Goal: Information Seeking & Learning: Learn about a topic

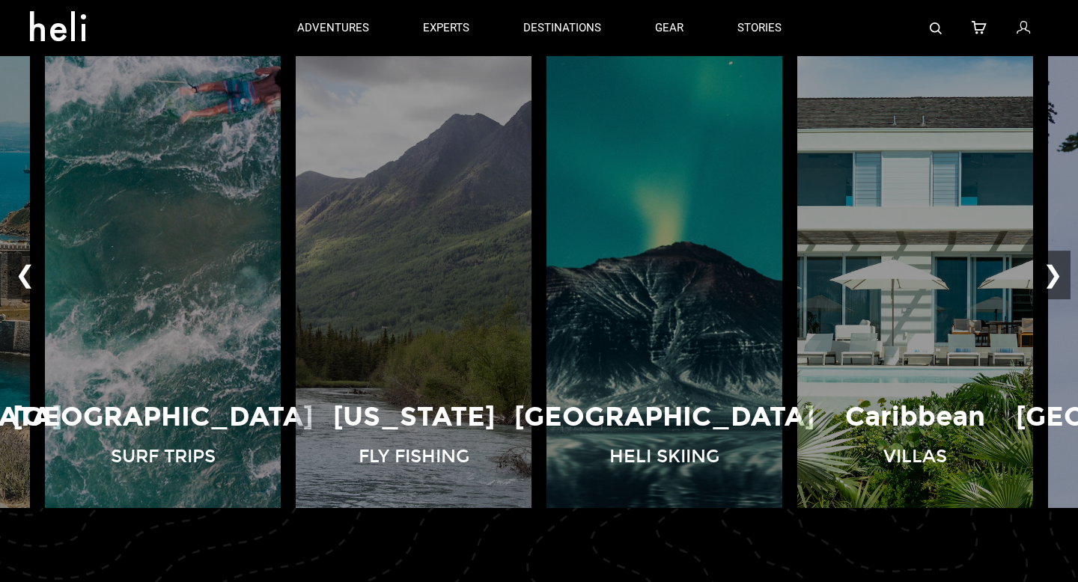
scroll to position [1058, 0]
click at [1063, 263] on button "❯" at bounding box center [1052, 276] width 35 height 49
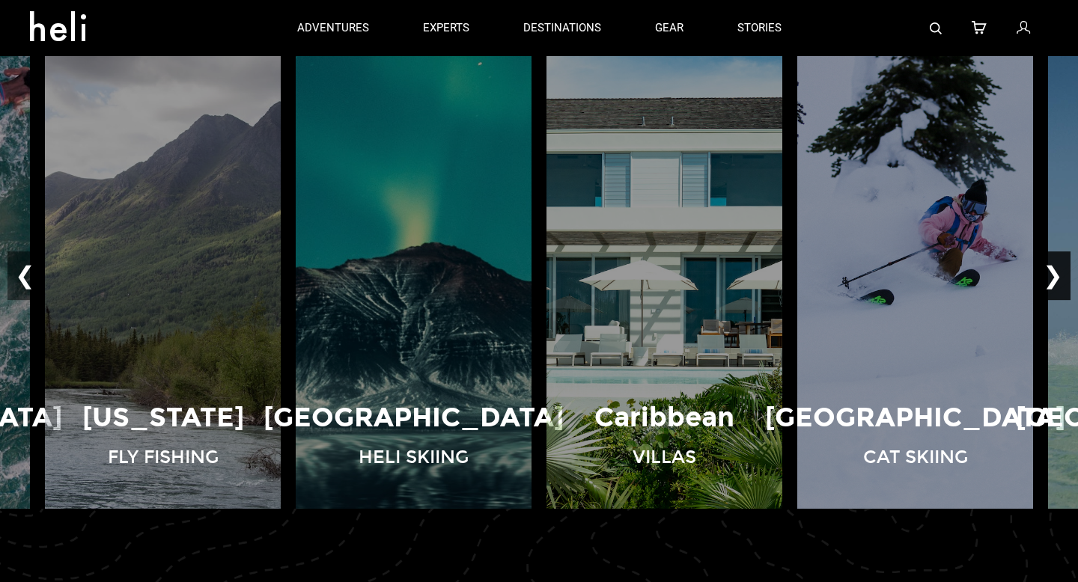
click at [1063, 263] on button "❯" at bounding box center [1052, 276] width 35 height 49
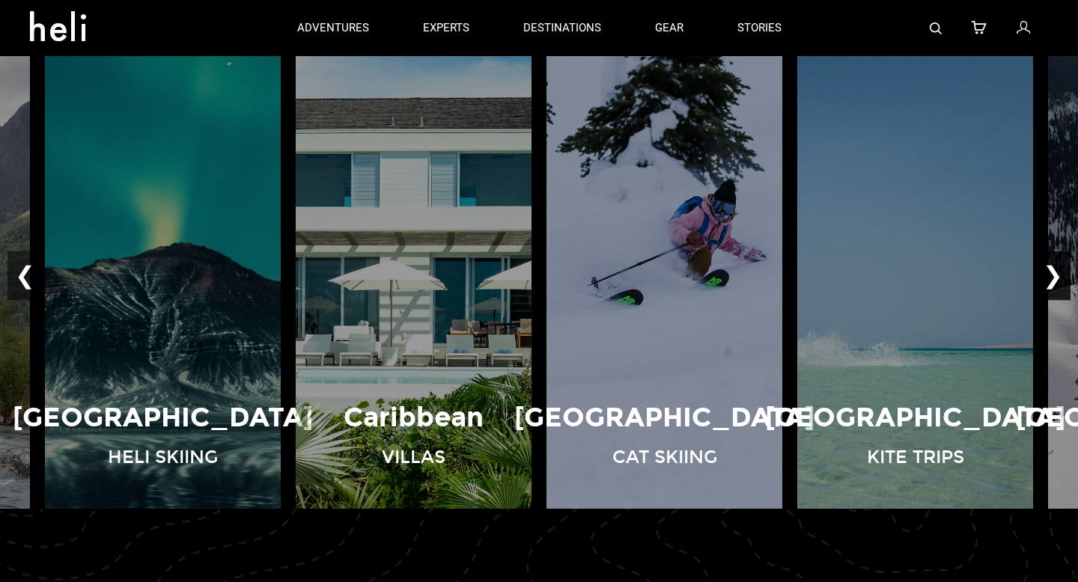
click at [1063, 263] on button "❯" at bounding box center [1052, 276] width 35 height 49
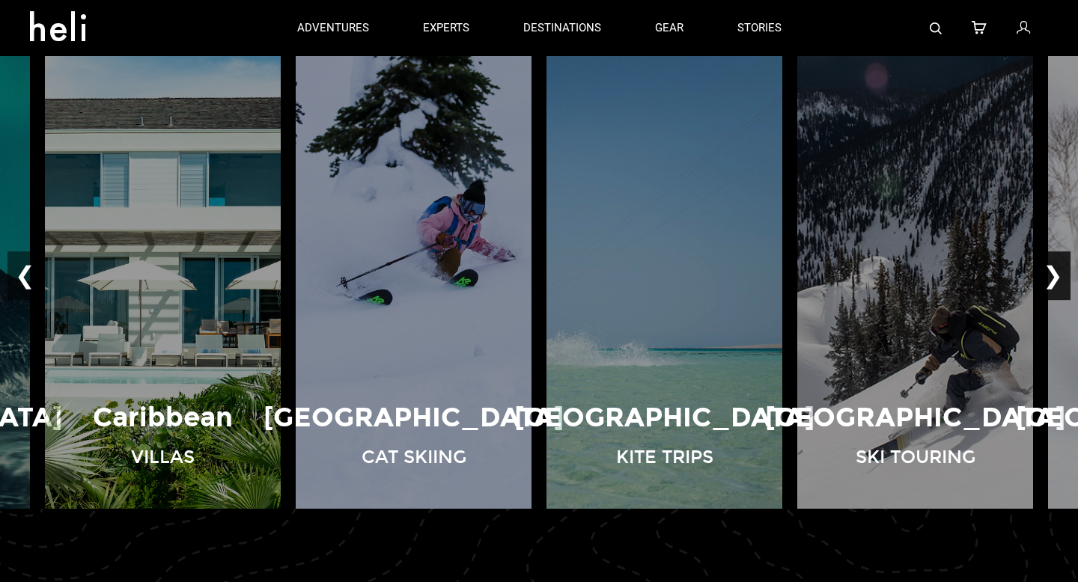
click at [1063, 263] on button "❯" at bounding box center [1052, 276] width 35 height 49
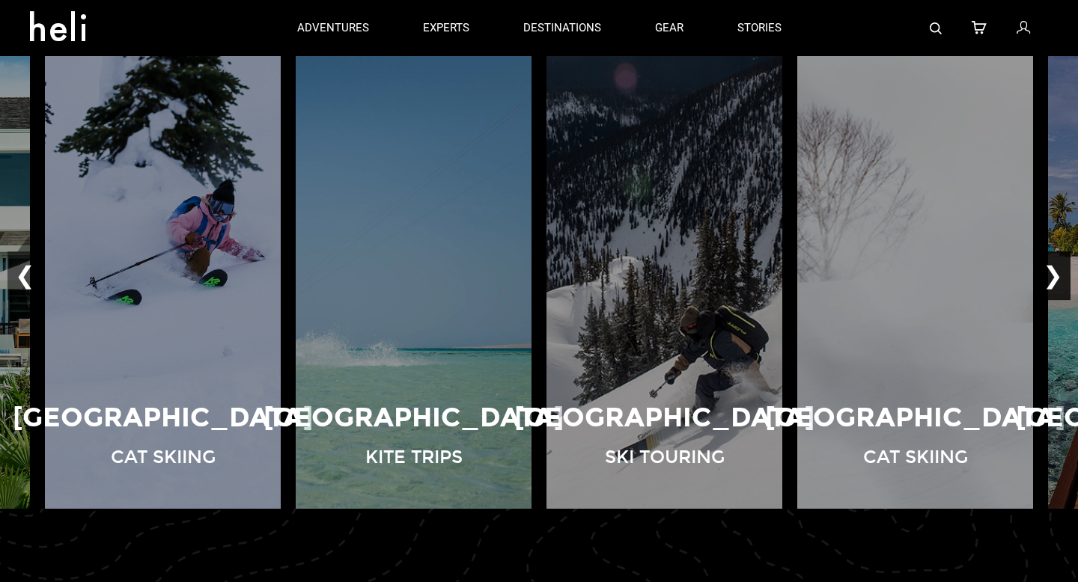
click at [1063, 263] on button "❯" at bounding box center [1052, 276] width 35 height 49
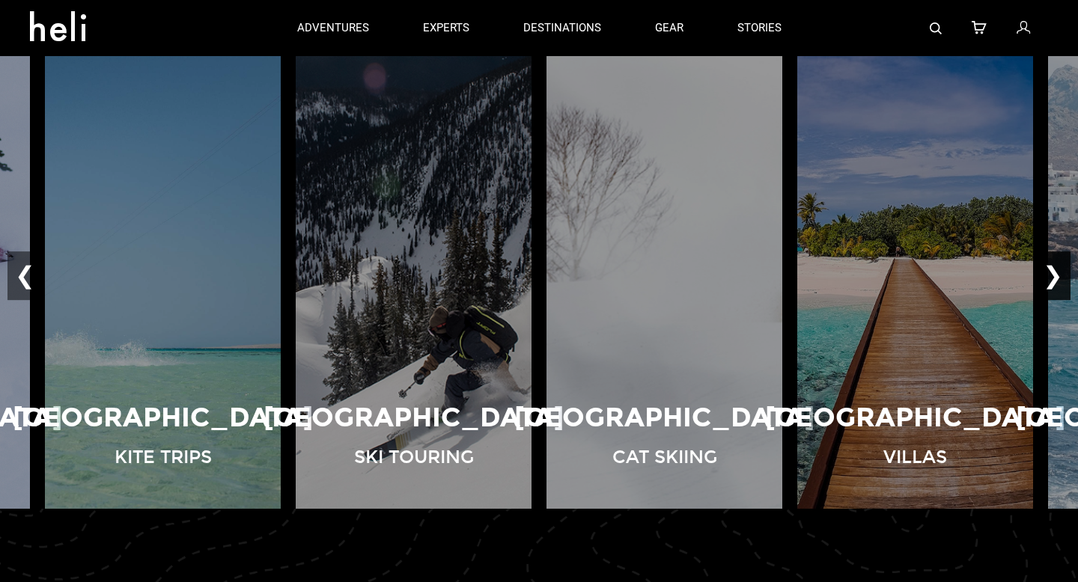
click at [1063, 263] on button "❯" at bounding box center [1052, 276] width 35 height 49
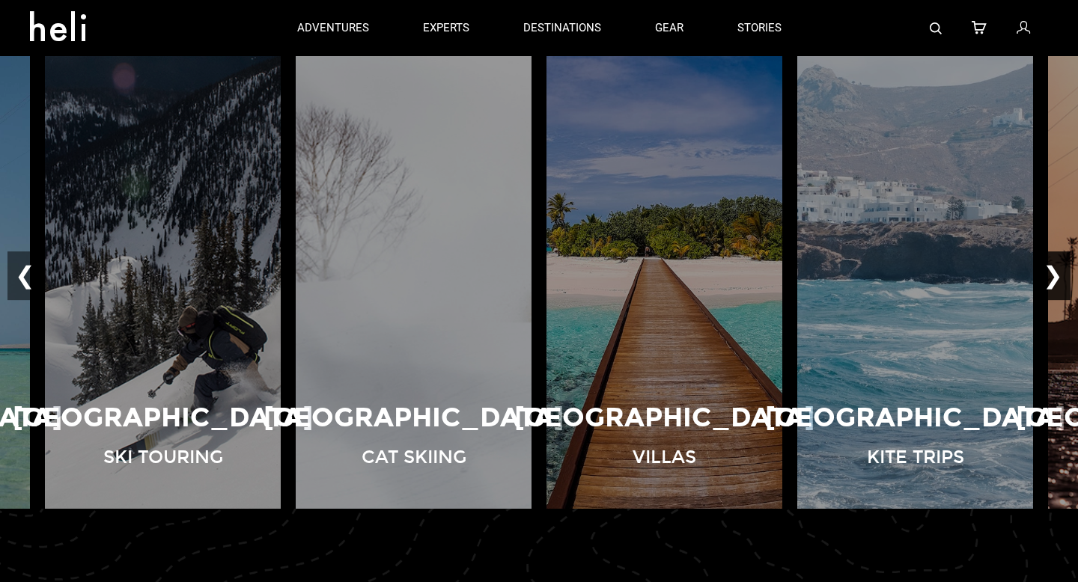
click at [1063, 264] on button "❯" at bounding box center [1052, 276] width 35 height 49
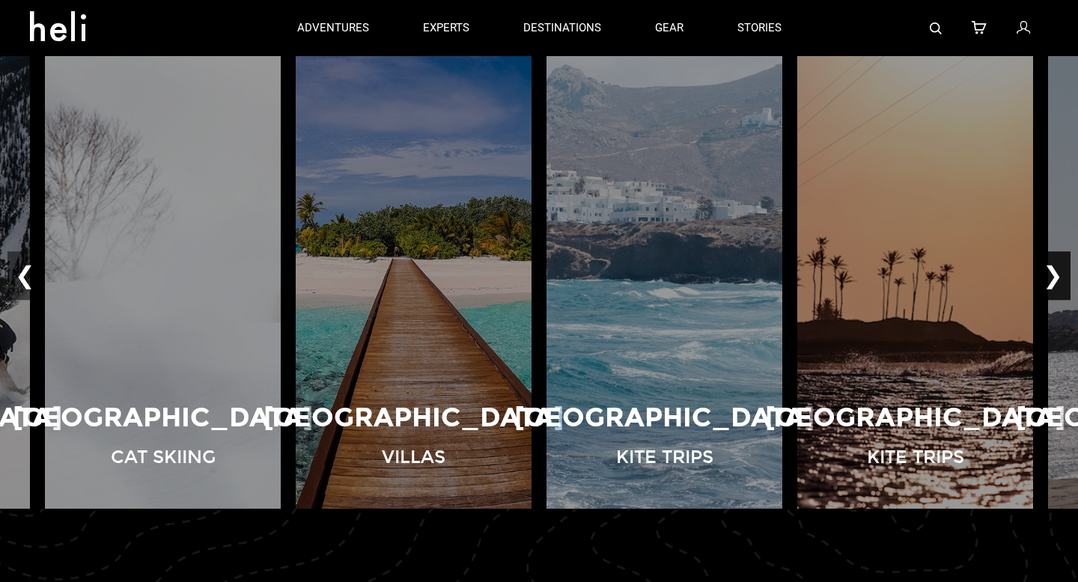
click at [1063, 264] on button "❯" at bounding box center [1052, 276] width 35 height 49
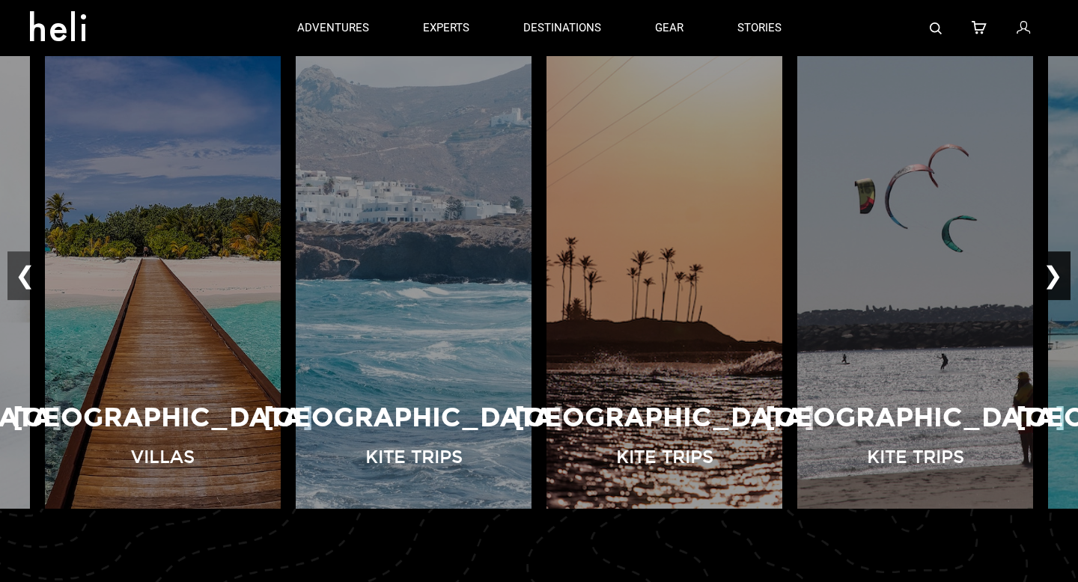
click at [1063, 264] on button "❯" at bounding box center [1052, 276] width 35 height 49
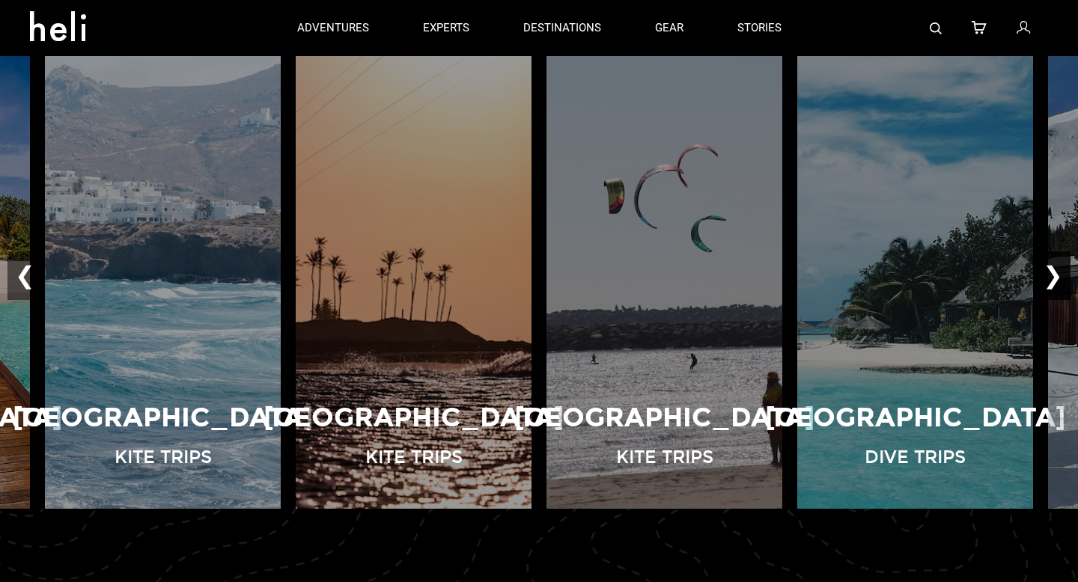
click at [1064, 264] on button "❯" at bounding box center [1052, 276] width 35 height 49
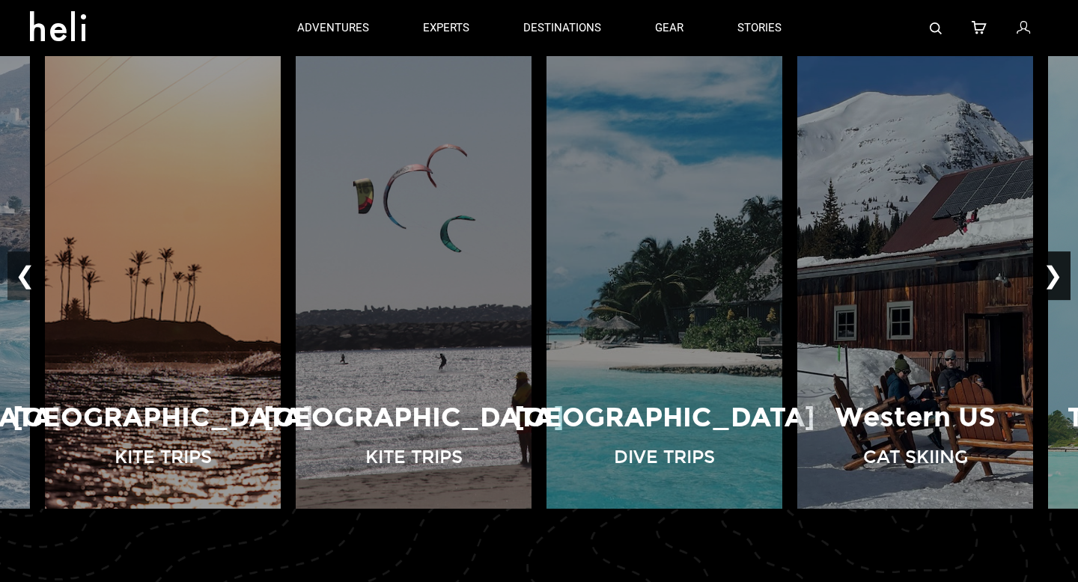
click at [1064, 264] on button "❯" at bounding box center [1052, 276] width 35 height 49
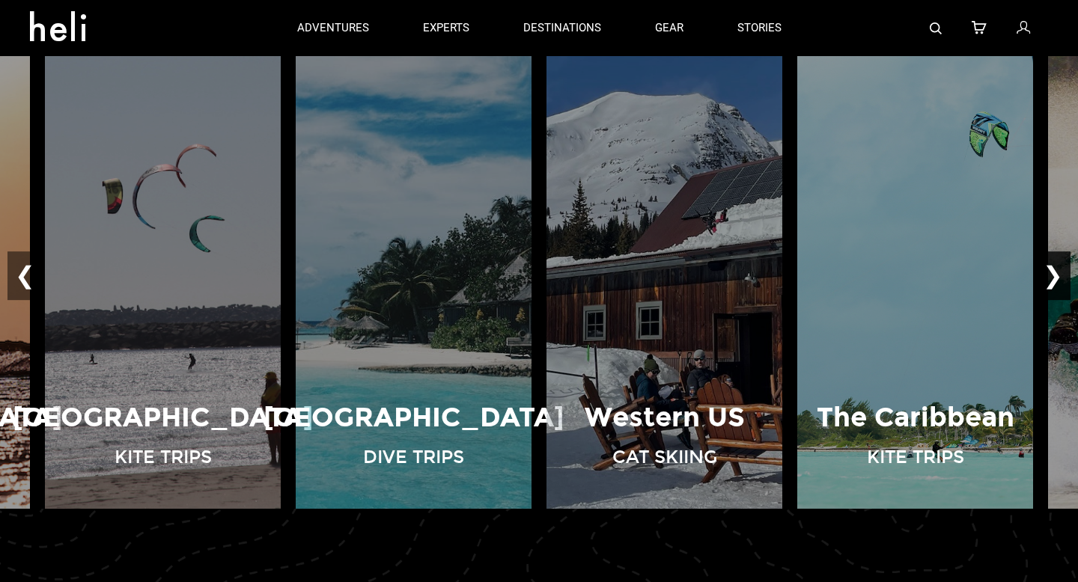
click at [1063, 264] on button "❯" at bounding box center [1052, 276] width 35 height 49
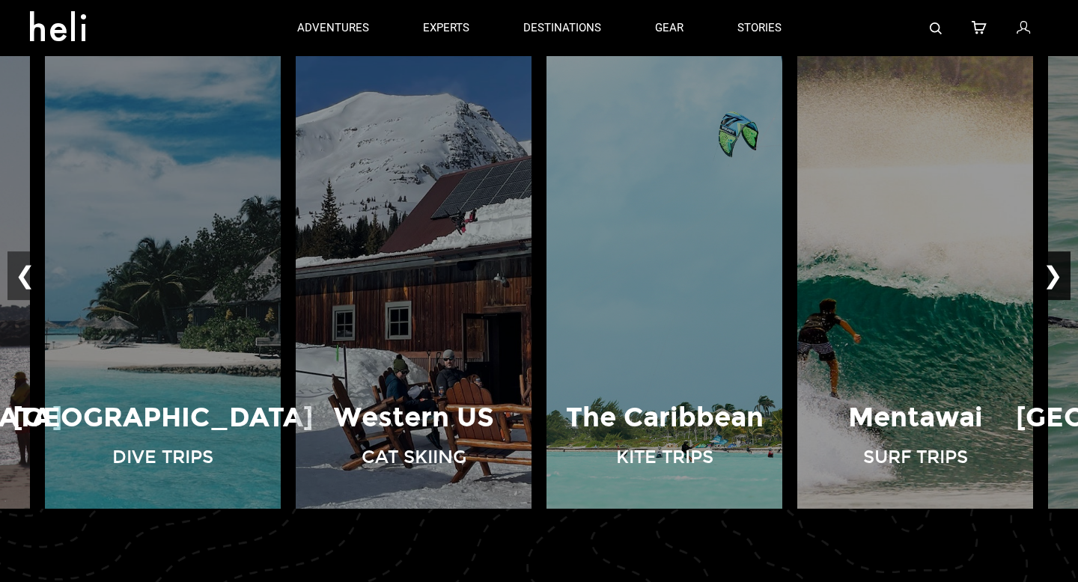
click at [1063, 265] on button "❯" at bounding box center [1052, 276] width 35 height 49
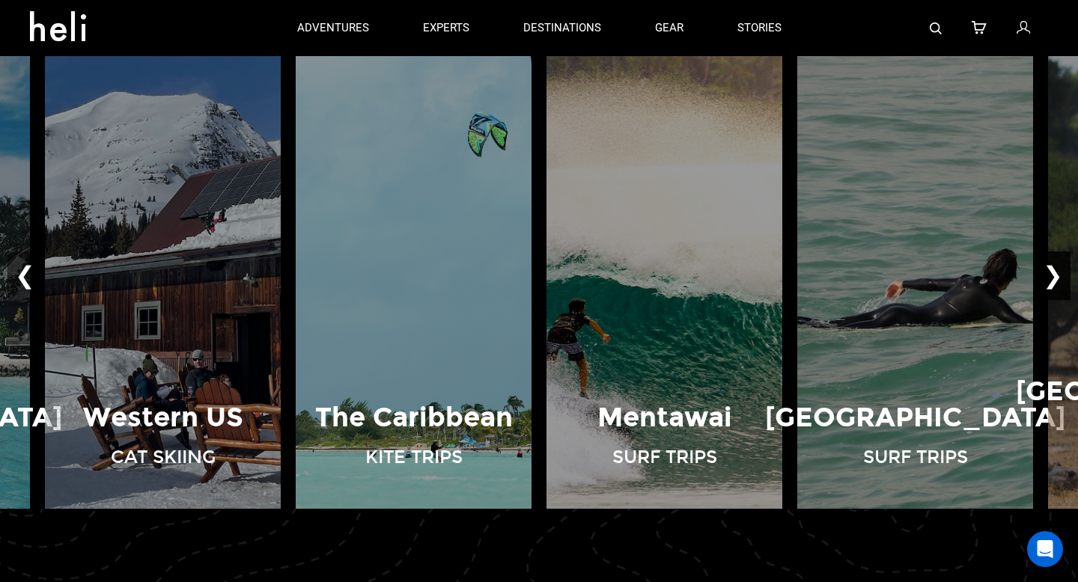
click at [1063, 265] on button "❯" at bounding box center [1052, 276] width 35 height 49
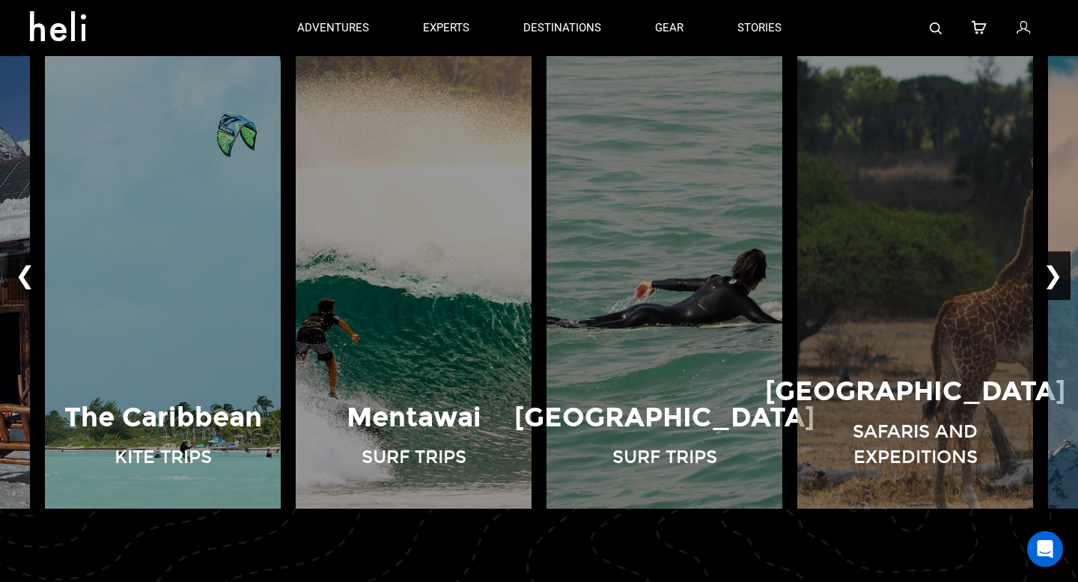
click at [1063, 265] on button "❯" at bounding box center [1052, 276] width 35 height 49
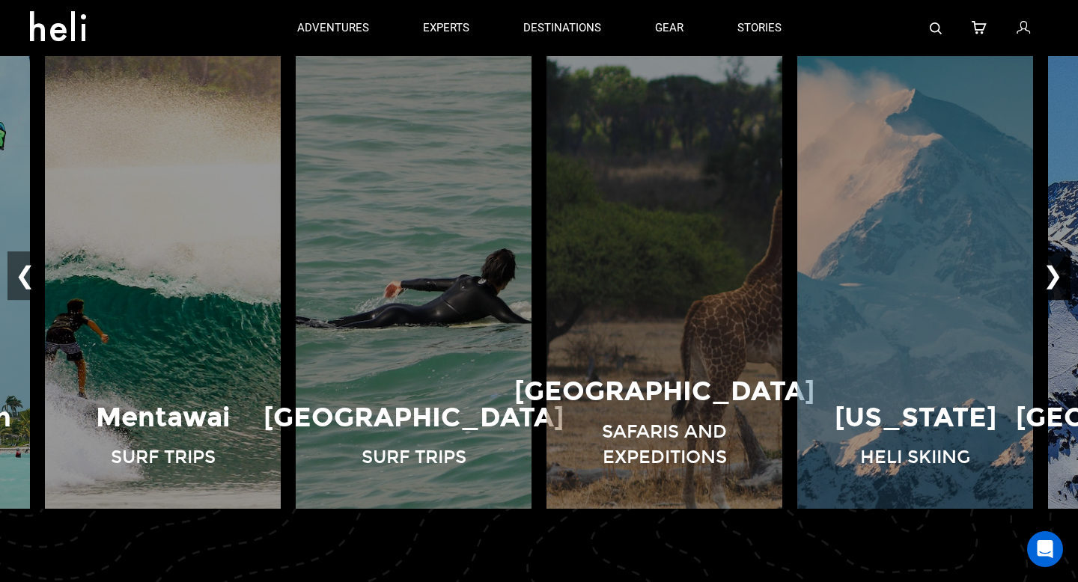
click at [1063, 265] on button "❯" at bounding box center [1052, 276] width 35 height 49
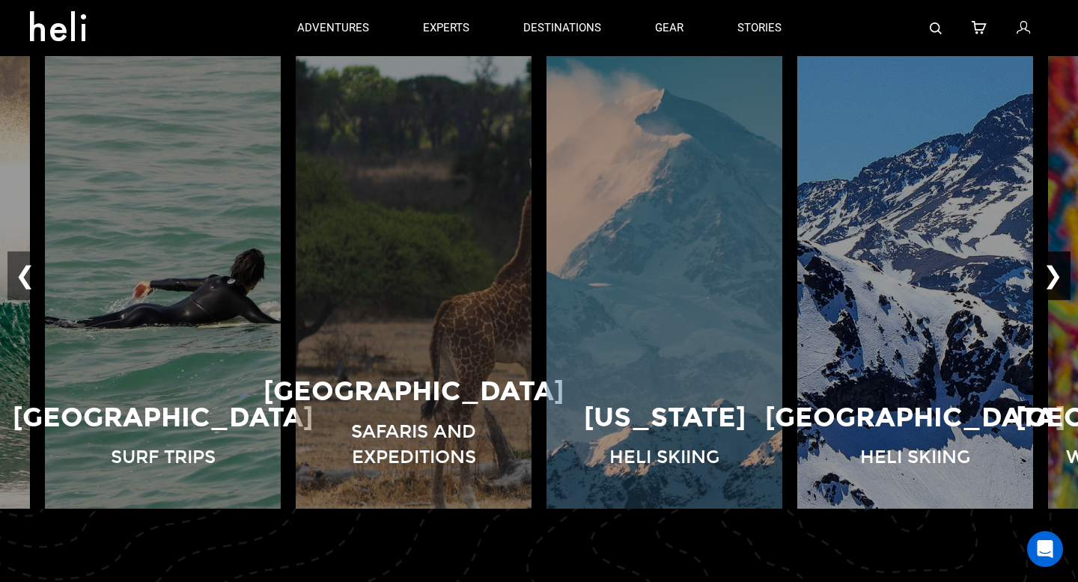
click at [1063, 265] on button "❯" at bounding box center [1052, 276] width 35 height 49
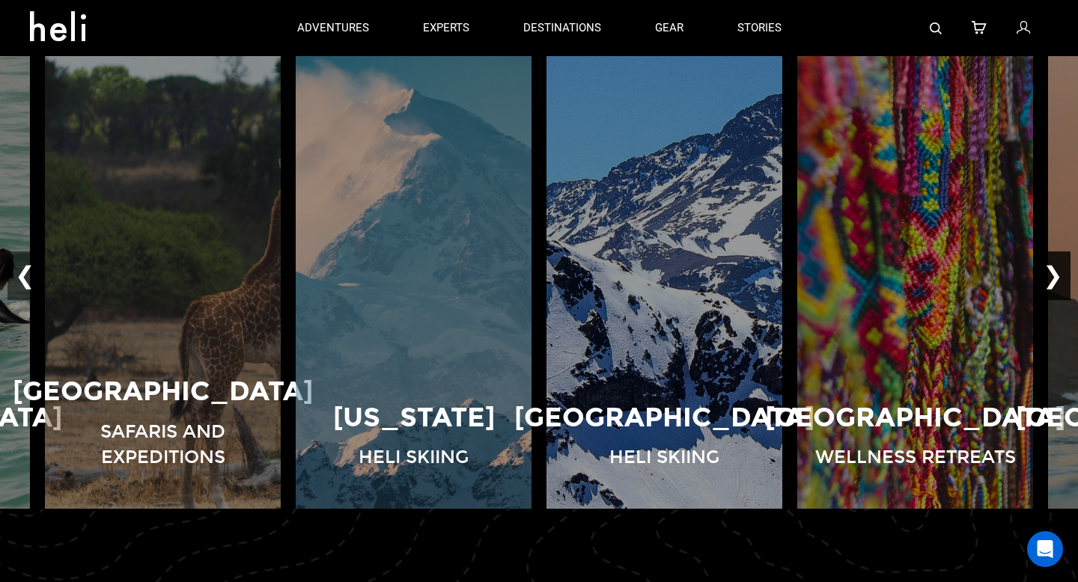
click at [1063, 265] on button "❯" at bounding box center [1052, 276] width 35 height 49
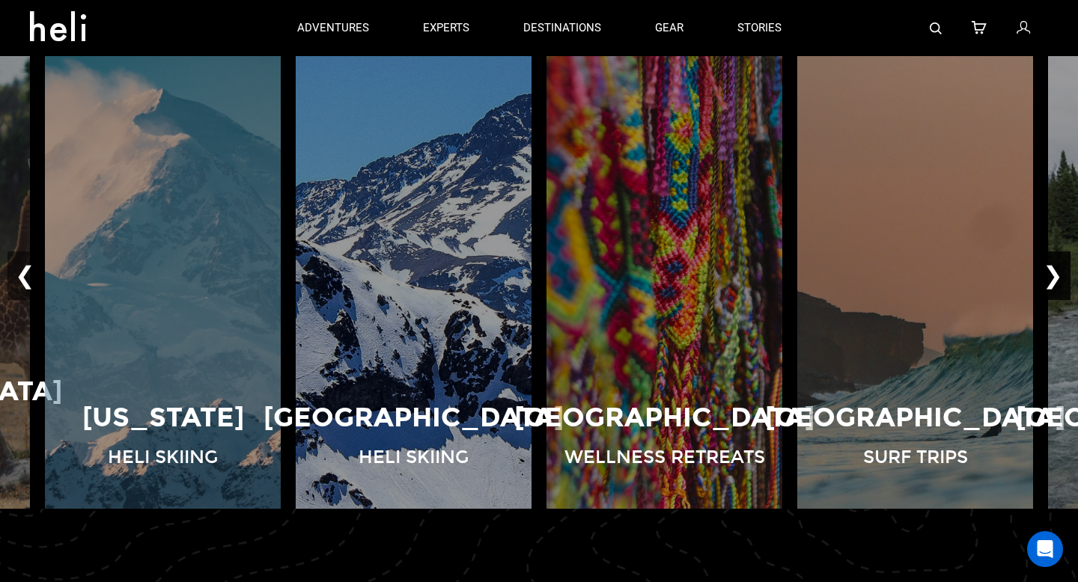
click at [1063, 265] on button "❯" at bounding box center [1052, 276] width 35 height 49
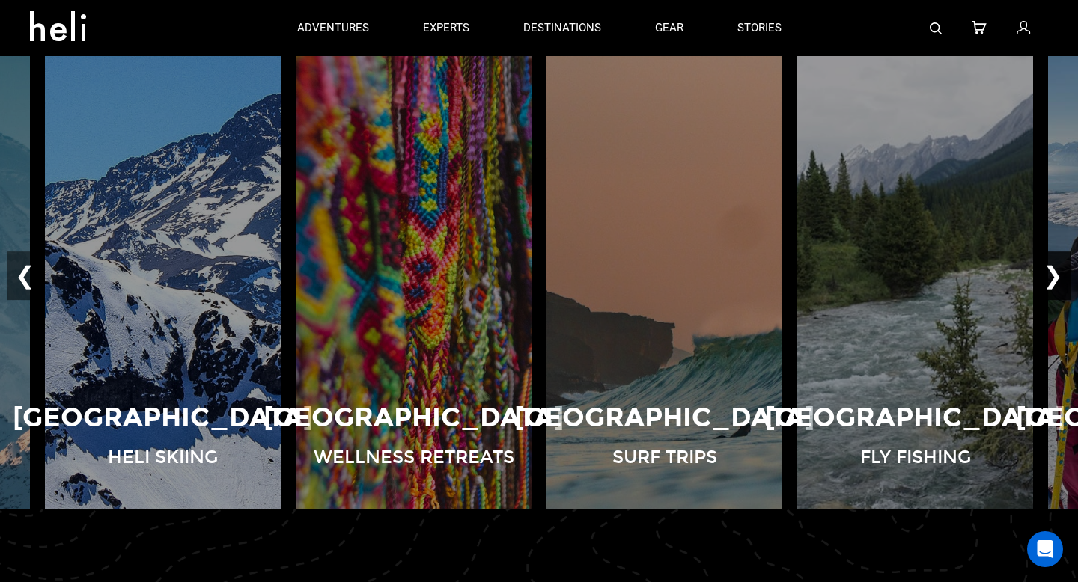
click at [1063, 265] on button "❯" at bounding box center [1052, 276] width 35 height 49
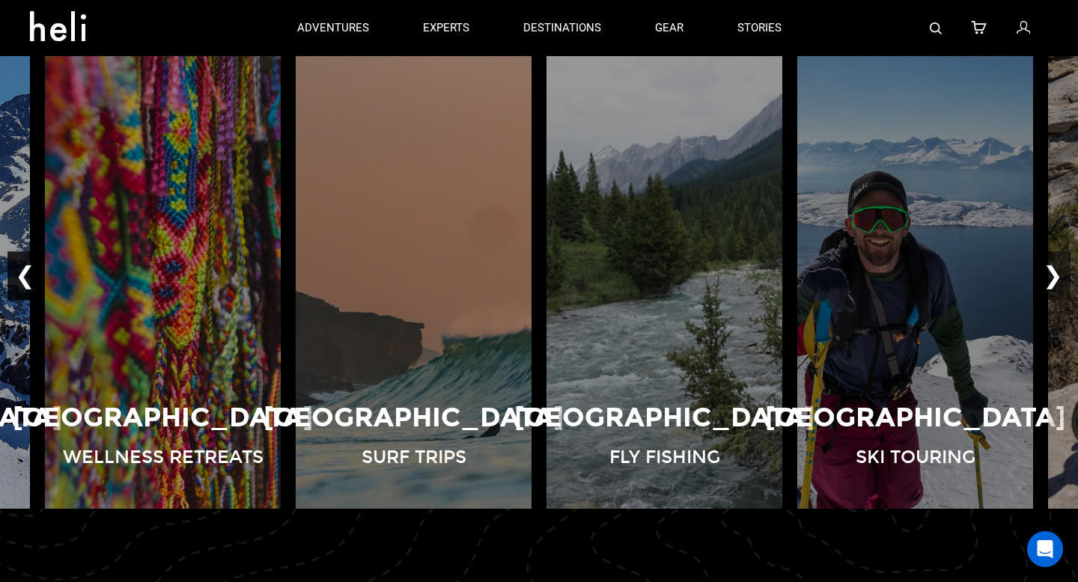
click at [25, 276] on button "❮" at bounding box center [24, 276] width 35 height 49
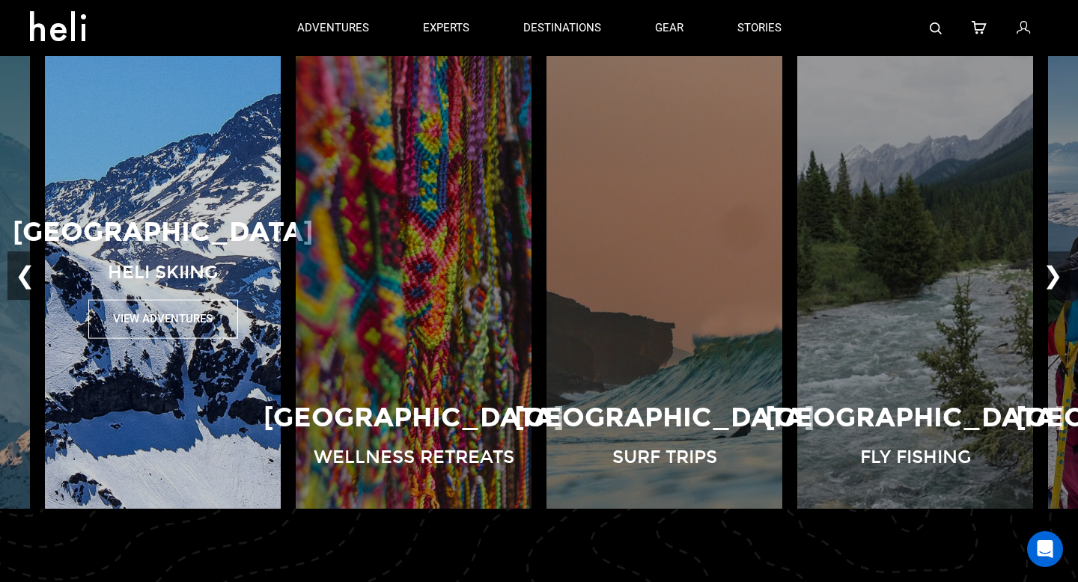
click at [153, 321] on button "View Adventures" at bounding box center [163, 319] width 150 height 38
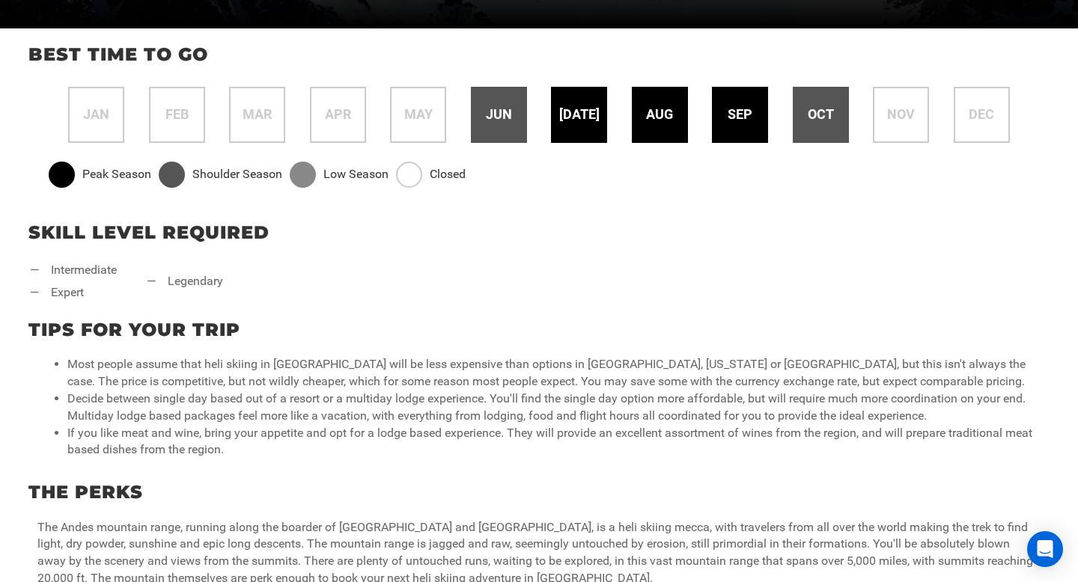
scroll to position [506, 0]
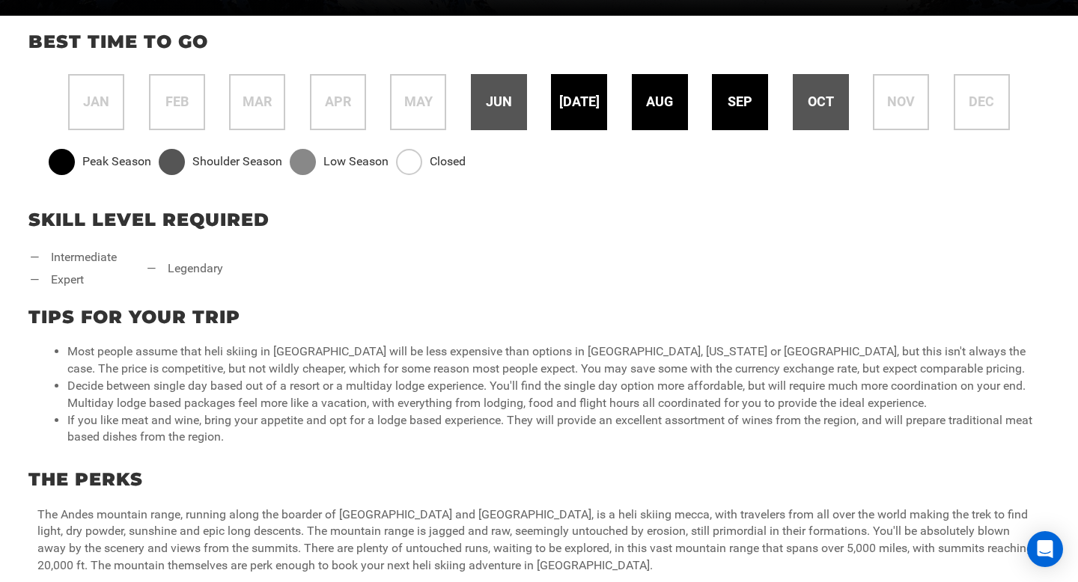
click at [53, 281] on li "— expert" at bounding box center [73, 280] width 87 height 17
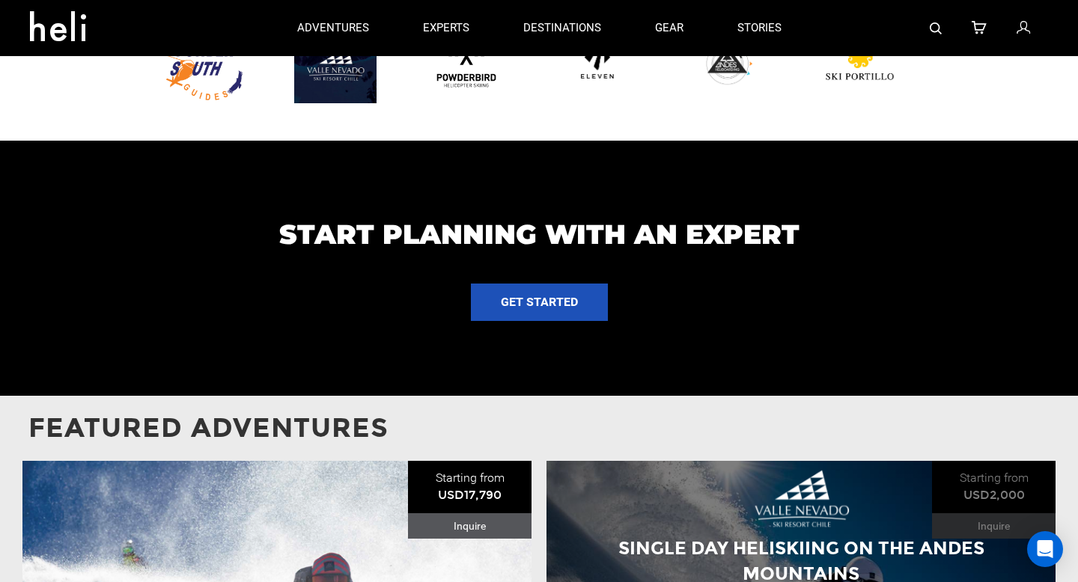
scroll to position [1181, 0]
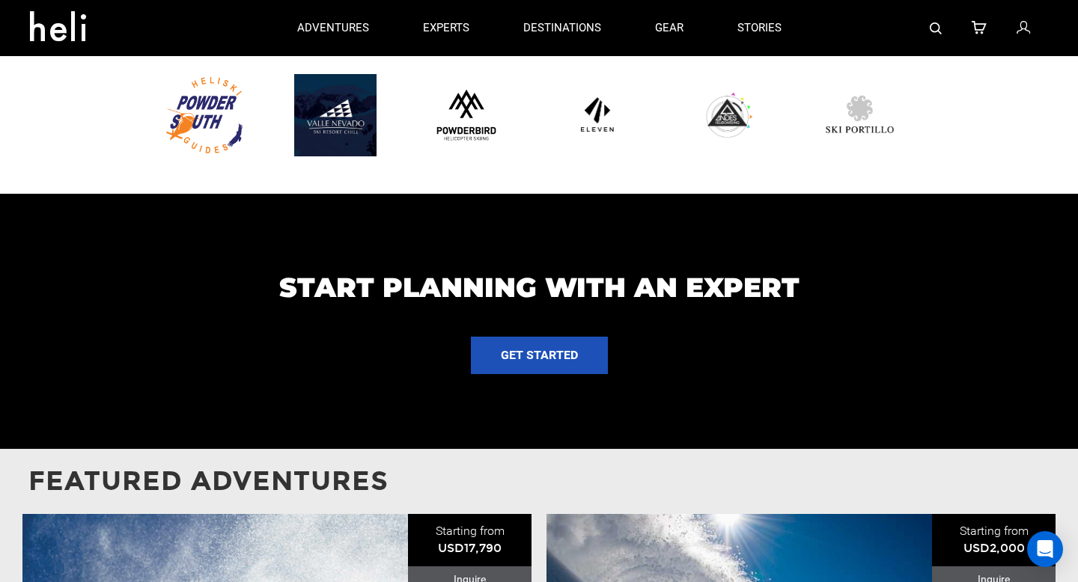
click at [853, 115] on img at bounding box center [866, 115] width 97 height 82
